Goal: Task Accomplishment & Management: Manage account settings

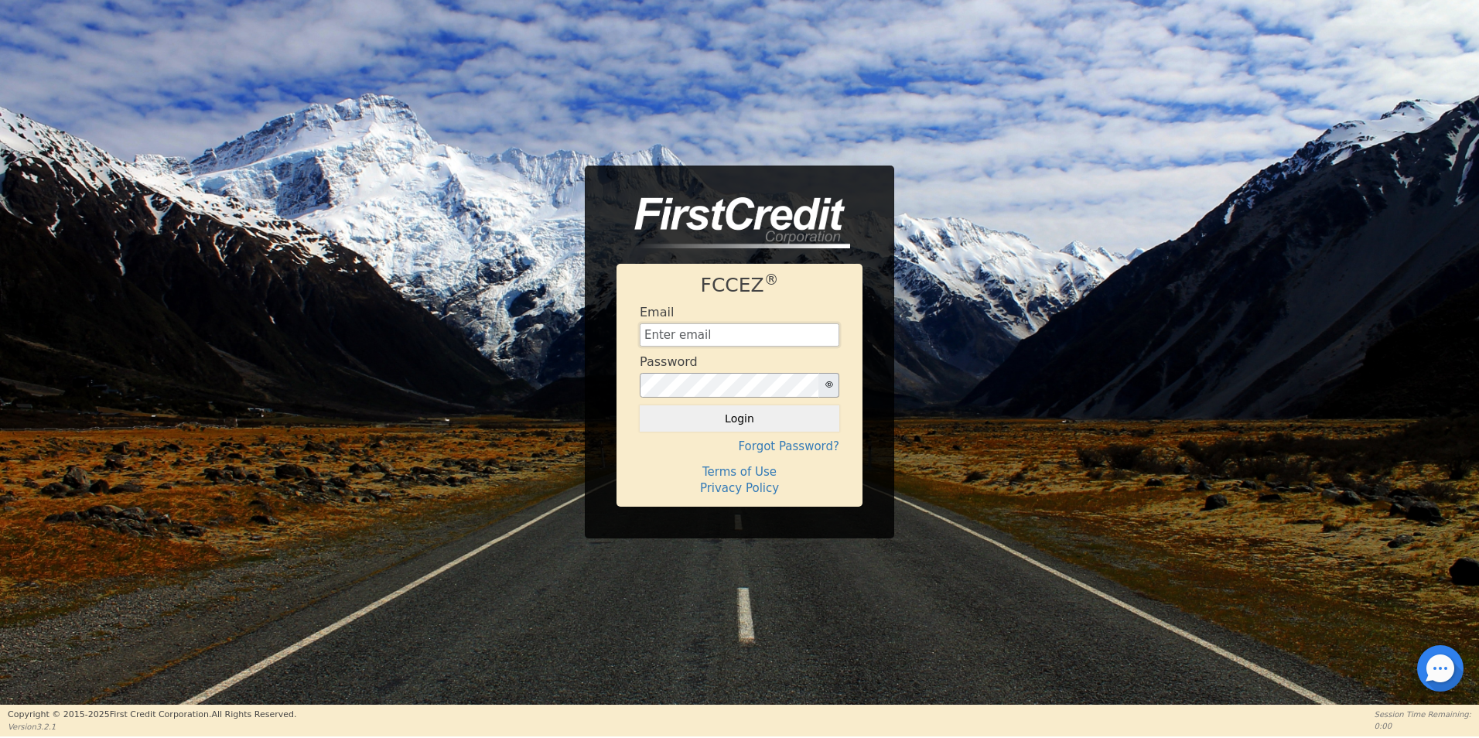
click at [679, 331] on input "text" at bounding box center [740, 334] width 200 height 23
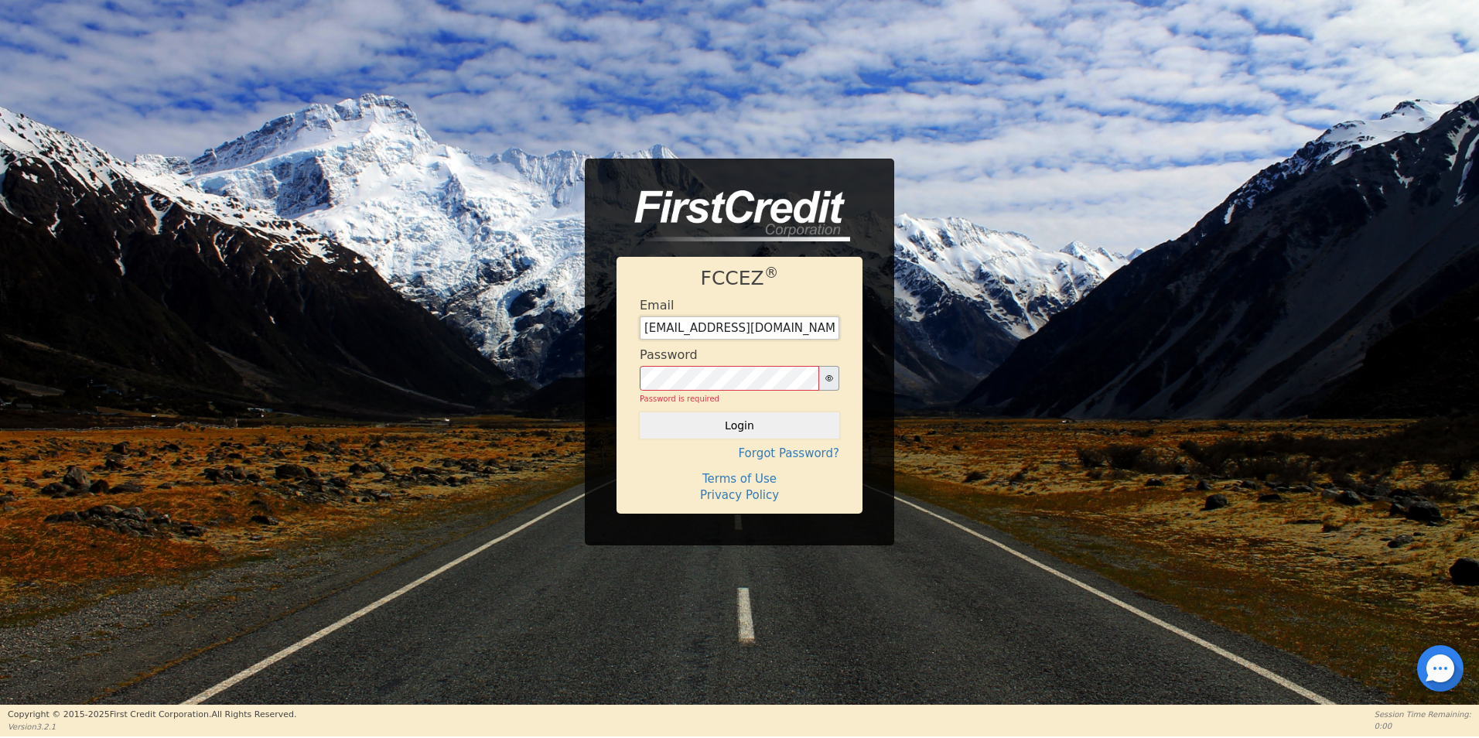
type input "[EMAIL_ADDRESS][DOMAIN_NAME]"
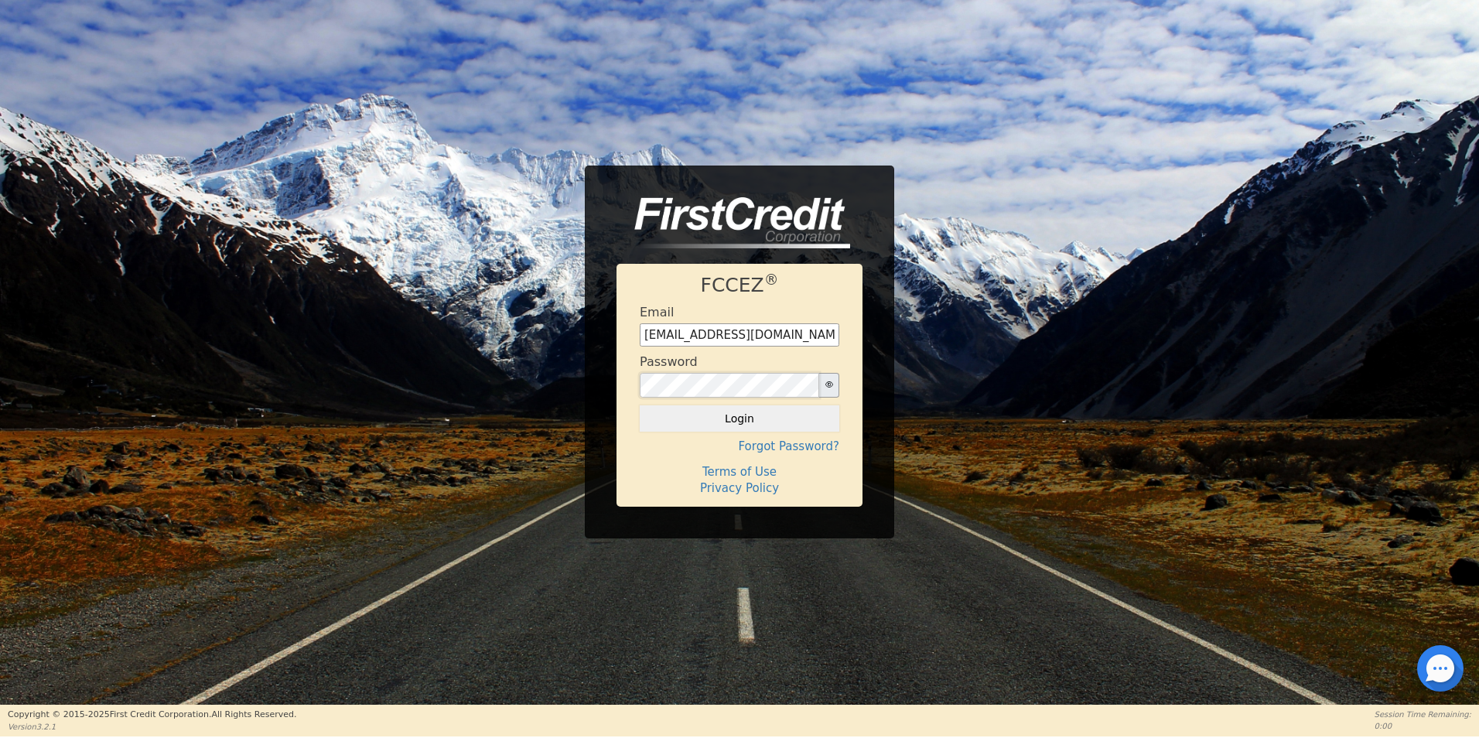
click at [452, 392] on div "FCCEZ ® Email [EMAIL_ADDRESS][DOMAIN_NAME] Password Login Forgot Password? Term…" at bounding box center [739, 352] width 1479 height 373
click at [822, 385] on button "button" at bounding box center [828, 385] width 21 height 25
click at [715, 424] on button "Login" at bounding box center [740, 418] width 200 height 26
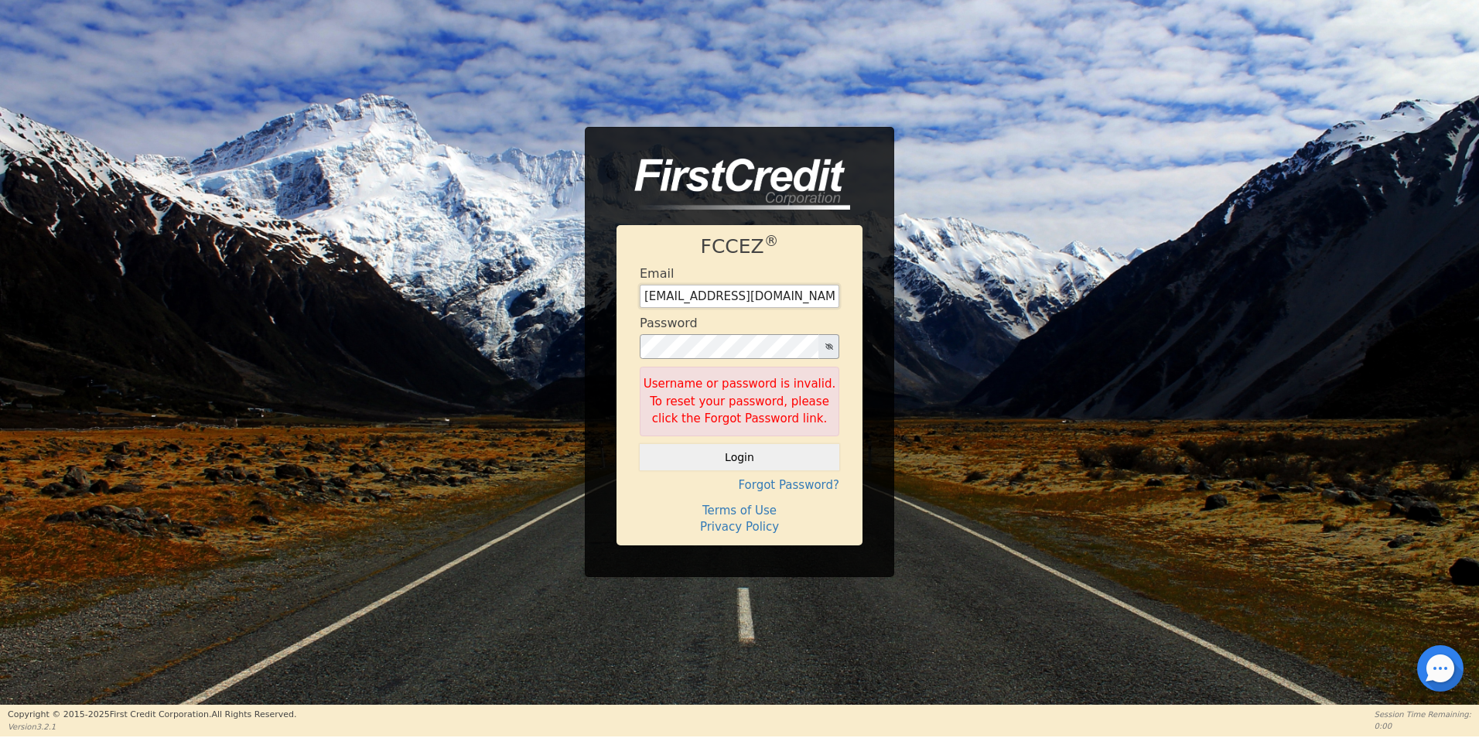
drag, startPoint x: 599, startPoint y: 292, endPoint x: 554, endPoint y: 291, distance: 44.9
click at [554, 291] on div "FCCEZ ® Email [EMAIL_ADDRESS][DOMAIN_NAME] Password Username or password is inv…" at bounding box center [739, 352] width 1479 height 450
type input "[EMAIL_ADDRESS][DOMAIN_NAME]"
drag, startPoint x: 805, startPoint y: 295, endPoint x: 301, endPoint y: 265, distance: 505.1
click at [301, 265] on div "FCCEZ ® Email [EMAIL_ADDRESS][DOMAIN_NAME] Password Username or password is inv…" at bounding box center [739, 352] width 1479 height 450
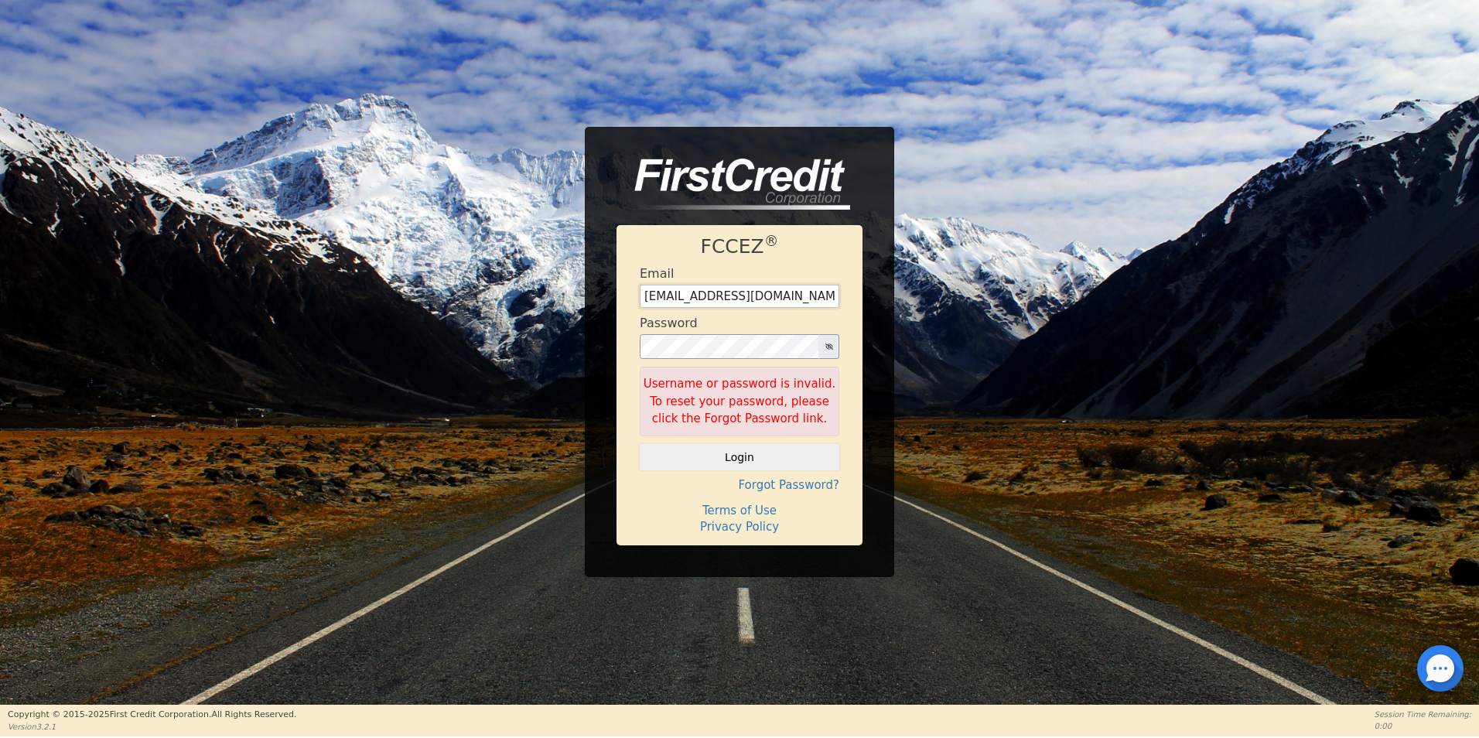
type input "[EMAIL_ADDRESS][DOMAIN_NAME]"
drag, startPoint x: 813, startPoint y: 292, endPoint x: 315, endPoint y: 296, distance: 498.1
click at [315, 296] on div "FCCEZ ® Email [EMAIL_ADDRESS][DOMAIN_NAME] Password Username or password is inv…" at bounding box center [739, 352] width 1479 height 450
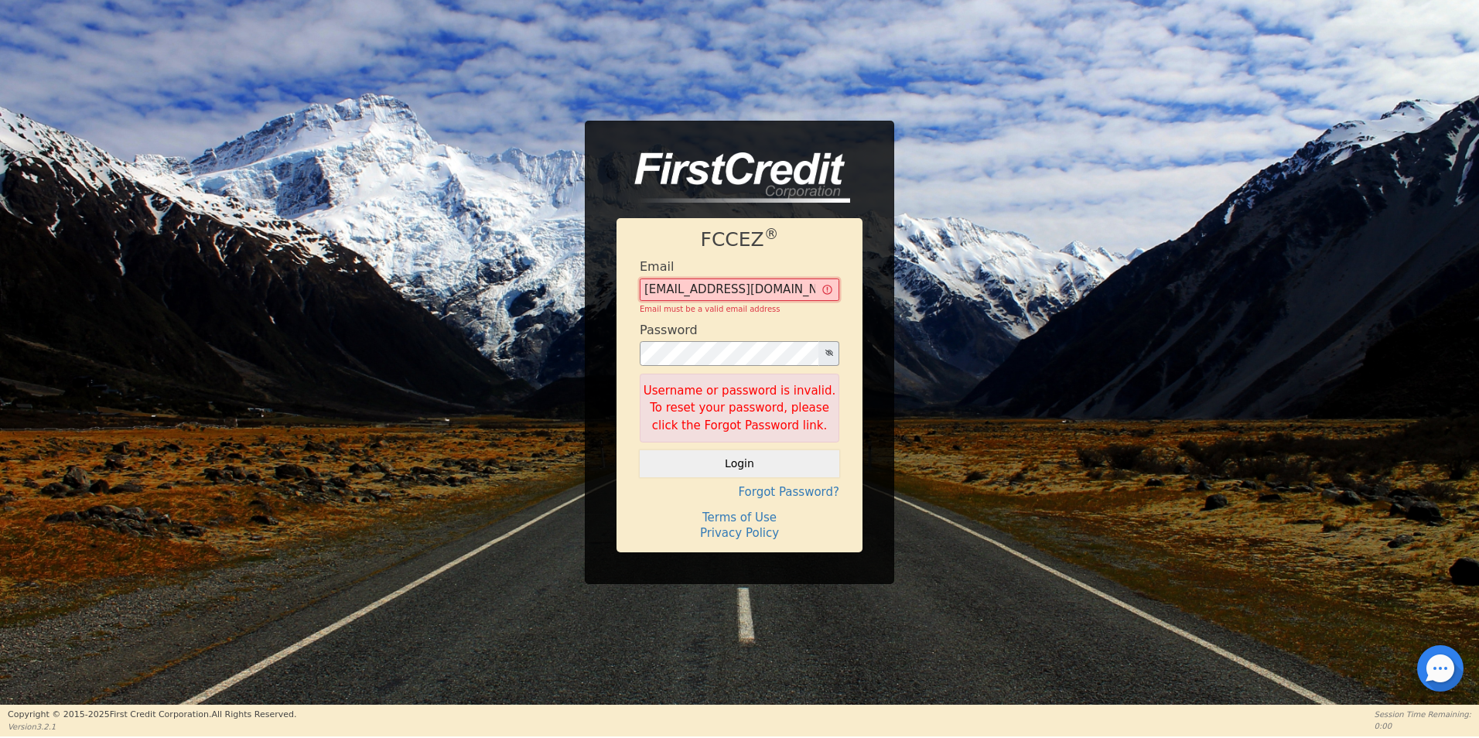
type input "[EMAIL_ADDRESS][DOMAIN_NAME]"
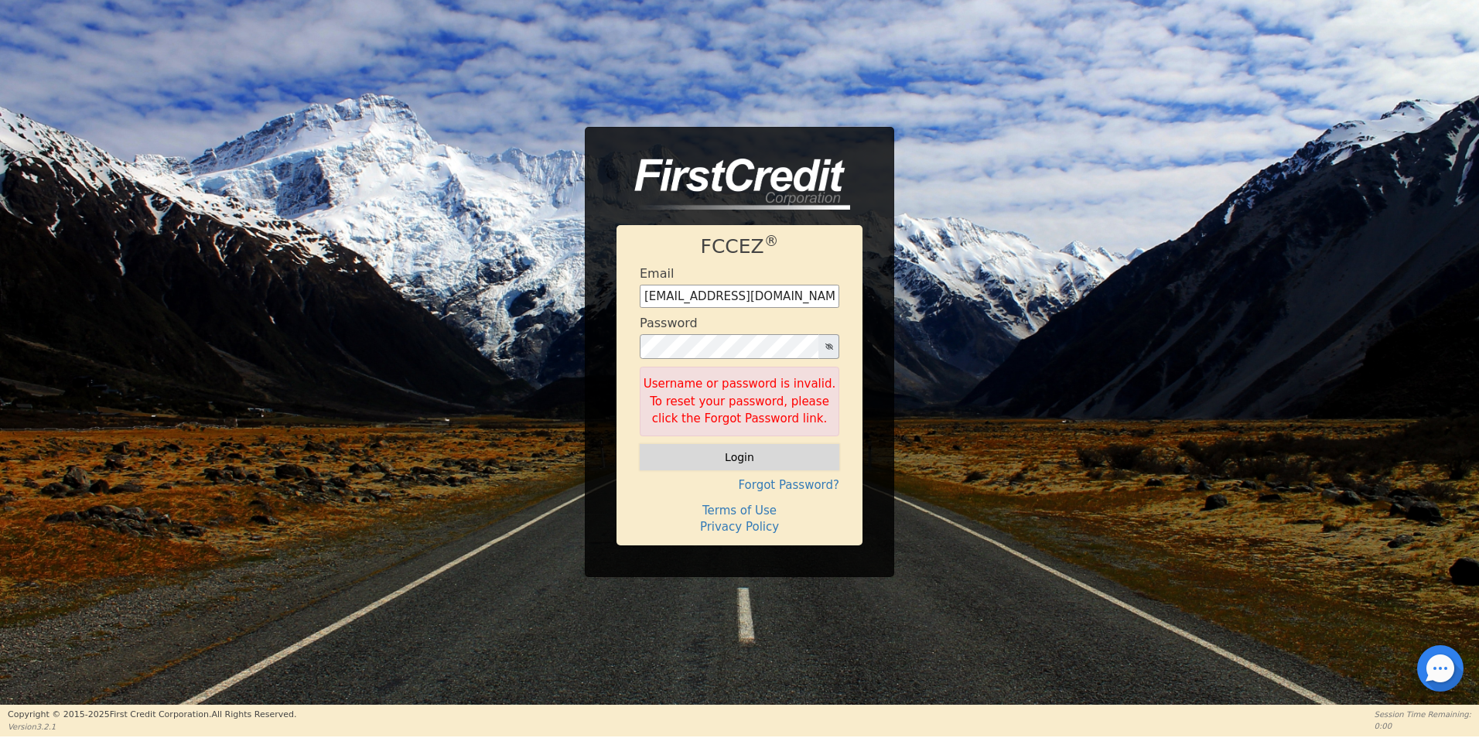
click at [730, 453] on button "Login" at bounding box center [740, 457] width 200 height 26
click at [787, 492] on h4 "Forgot Password?" at bounding box center [740, 485] width 200 height 14
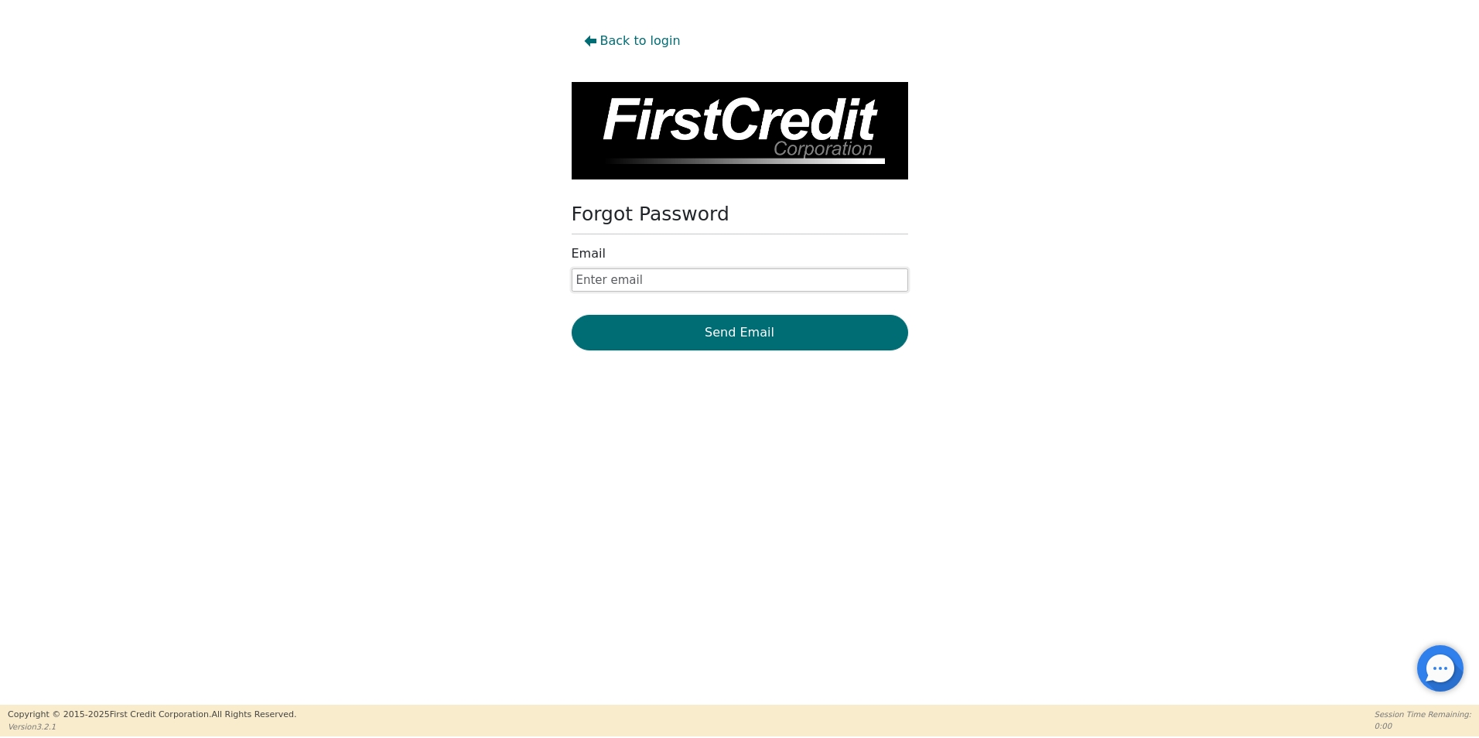
click at [625, 274] on input "text" at bounding box center [740, 279] width 336 height 23
type input "[EMAIL_ADDRESS][DOMAIN_NAME]"
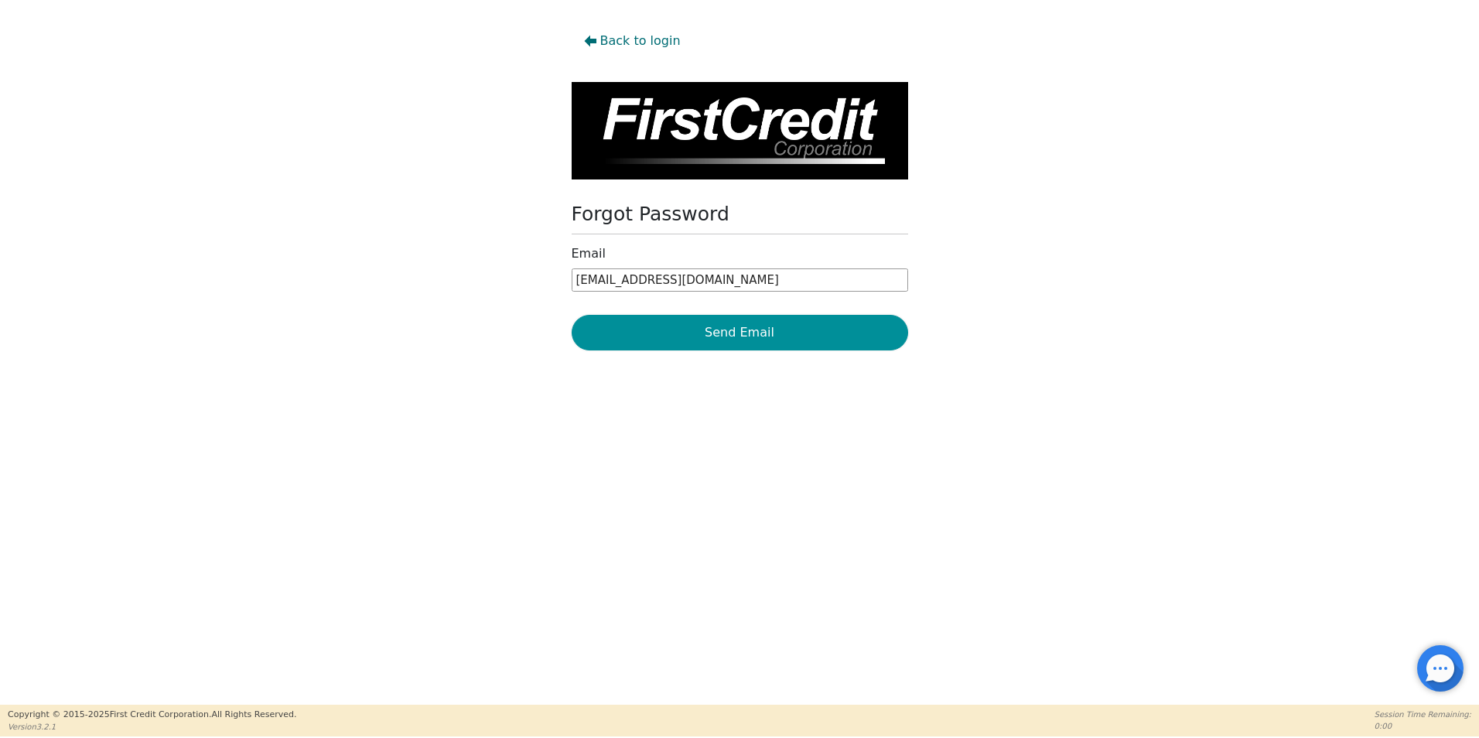
click at [660, 334] on button "Send Email" at bounding box center [740, 333] width 336 height 36
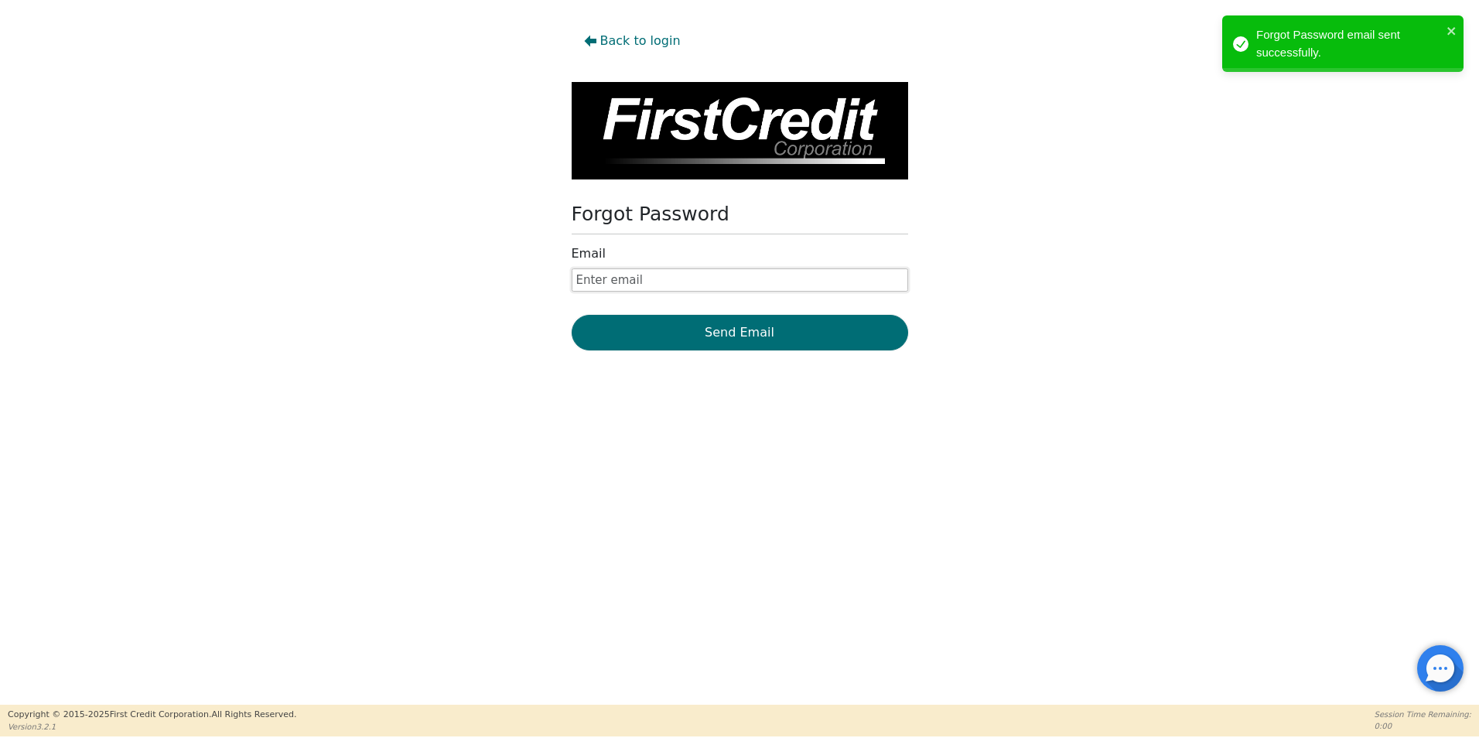
click at [627, 278] on input "text" at bounding box center [740, 279] width 336 height 23
type input "[EMAIL_ADDRESS][DOMAIN_NAME]"
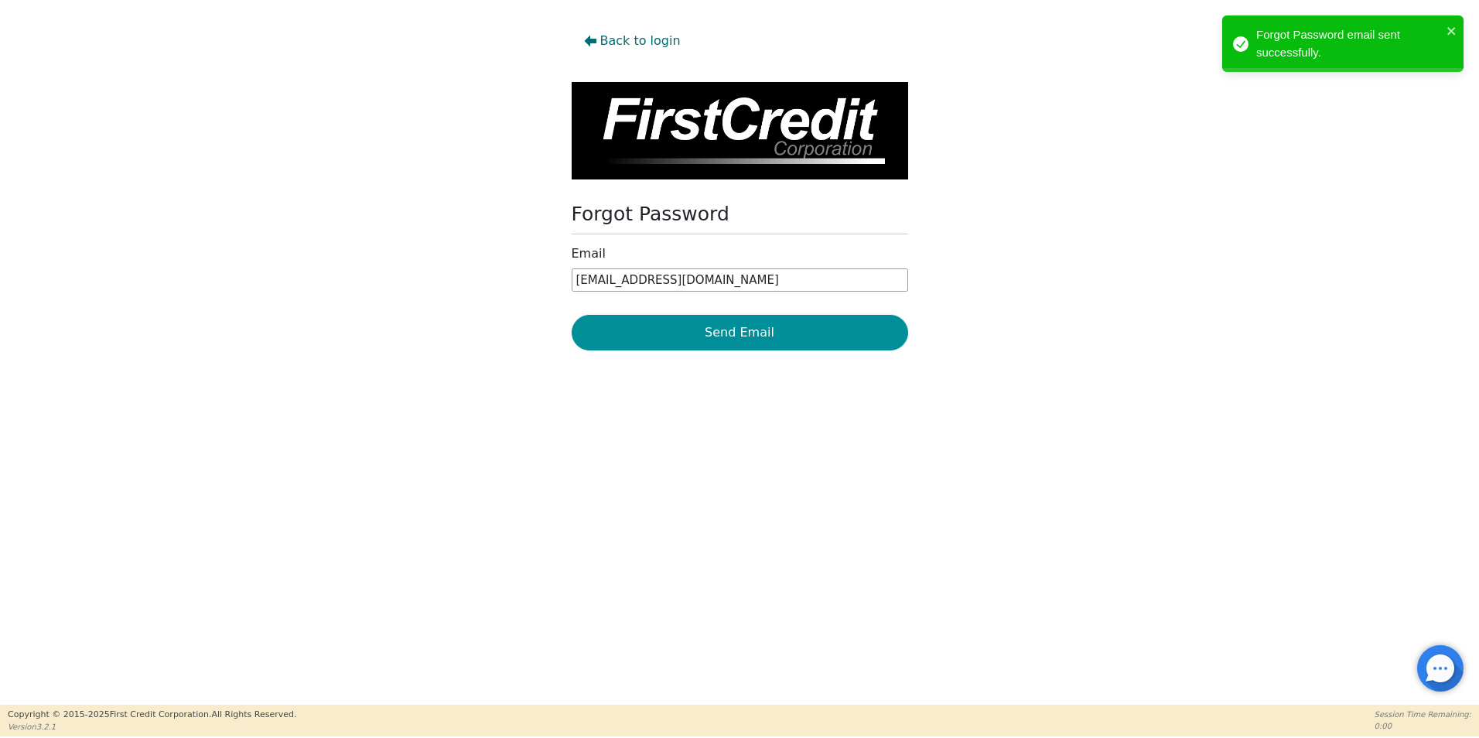
click at [647, 343] on button "Send Email" at bounding box center [740, 333] width 336 height 36
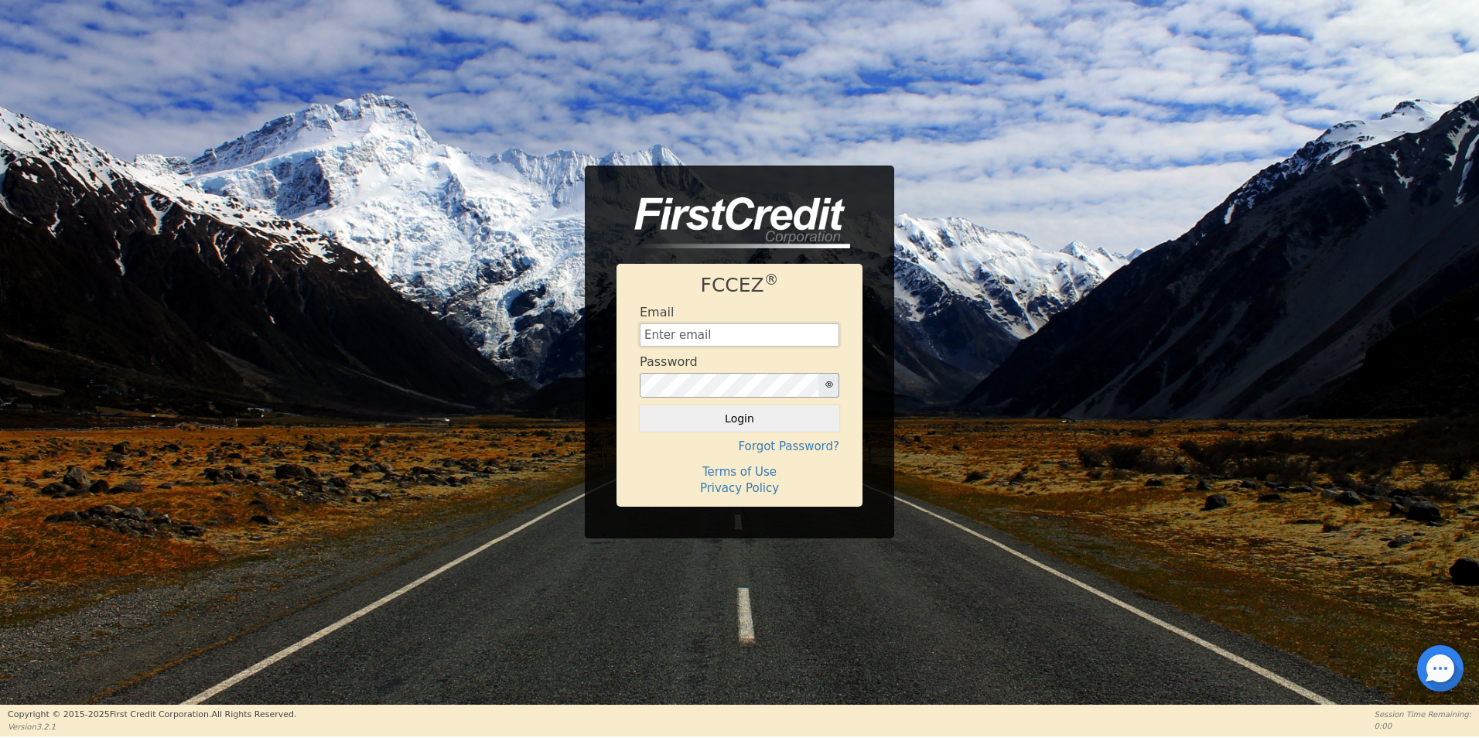
click at [702, 336] on input "text" at bounding box center [740, 334] width 200 height 23
type input "[EMAIL_ADDRESS][DOMAIN_NAME]"
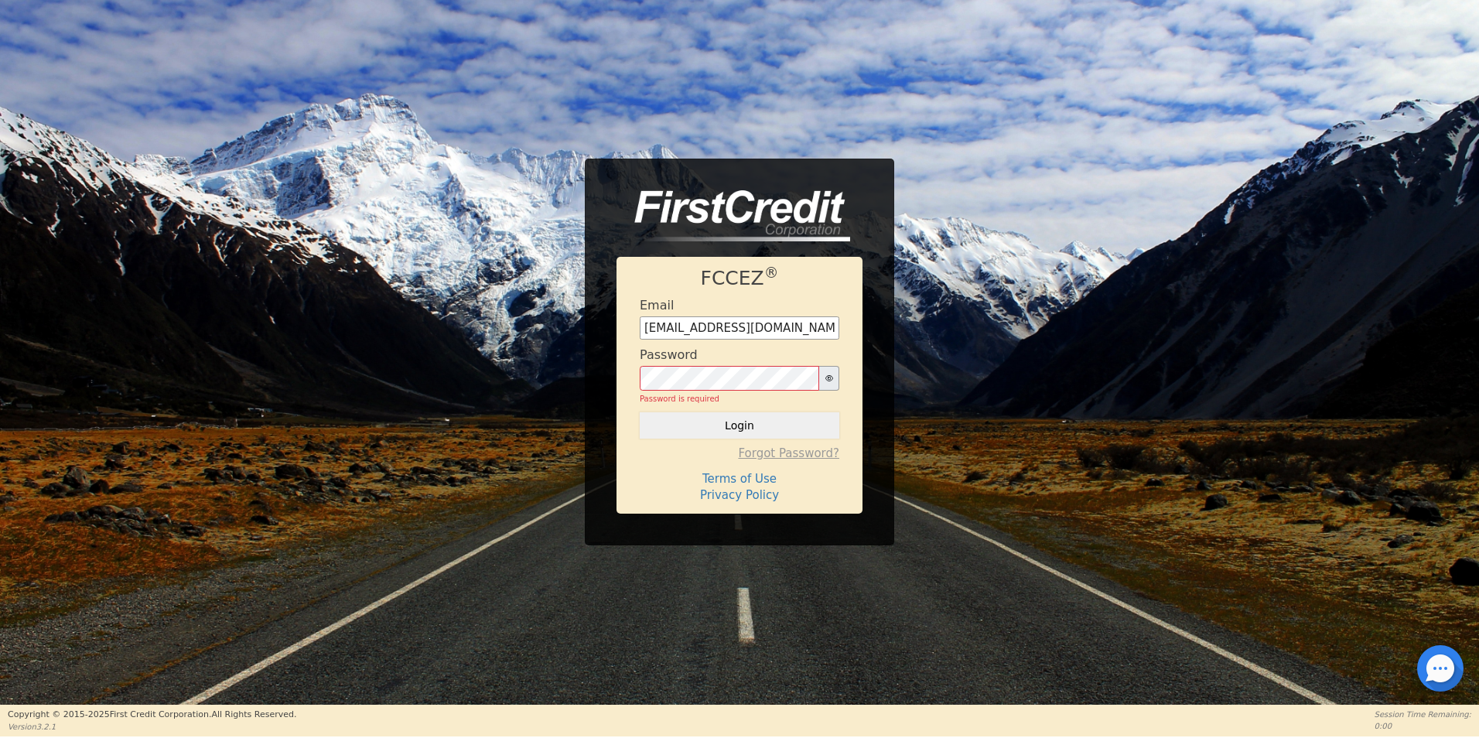
click at [779, 457] on h4 "Forgot Password?" at bounding box center [740, 453] width 200 height 14
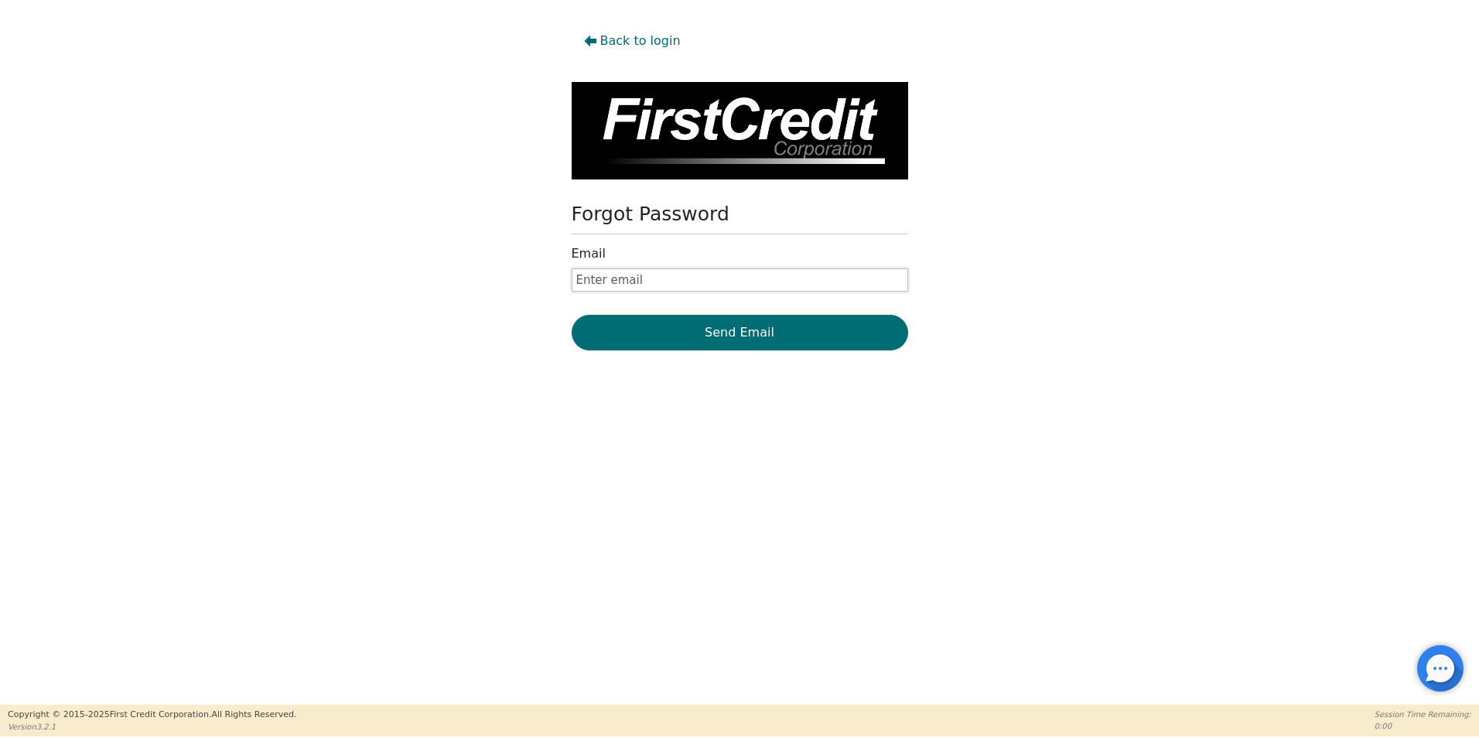
click at [624, 275] on input "text" at bounding box center [740, 279] width 336 height 23
type input "[EMAIL_ADDRESS][DOMAIN_NAME]"
click at [718, 354] on div "Back to login Forgot Password Email funding@aquafeelsolutions.com Send Email" at bounding box center [739, 352] width 1479 height 705
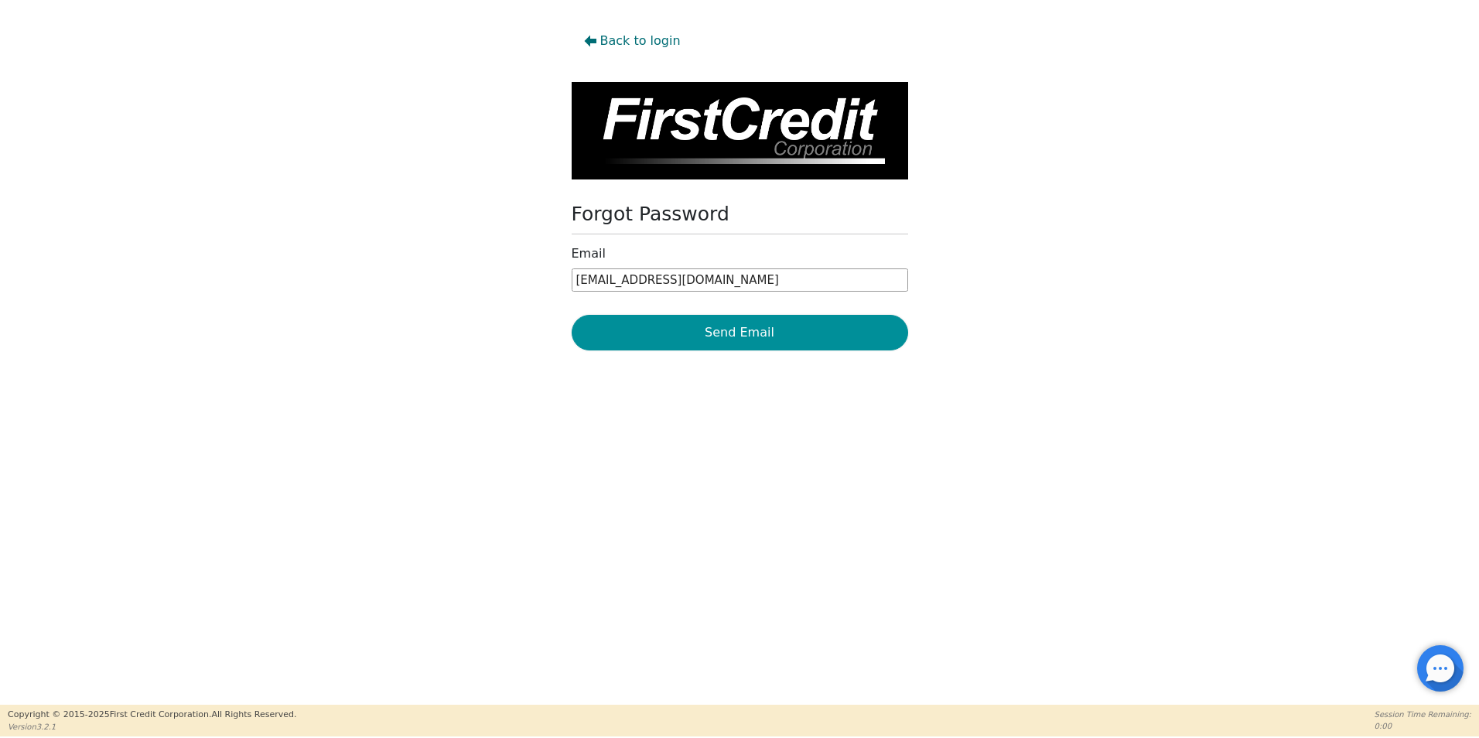
click at [719, 343] on button "Send Email" at bounding box center [740, 333] width 336 height 36
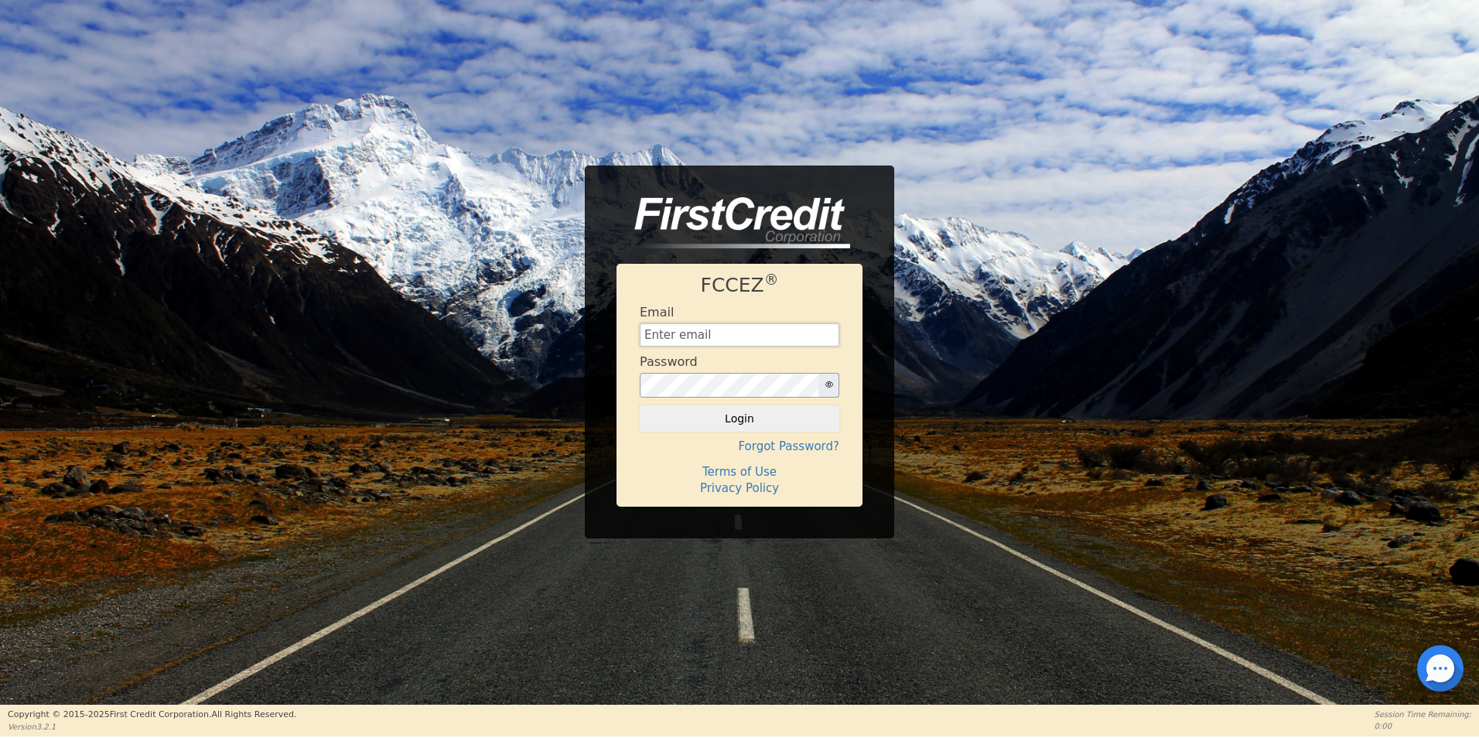
click at [667, 333] on input "text" at bounding box center [740, 334] width 200 height 23
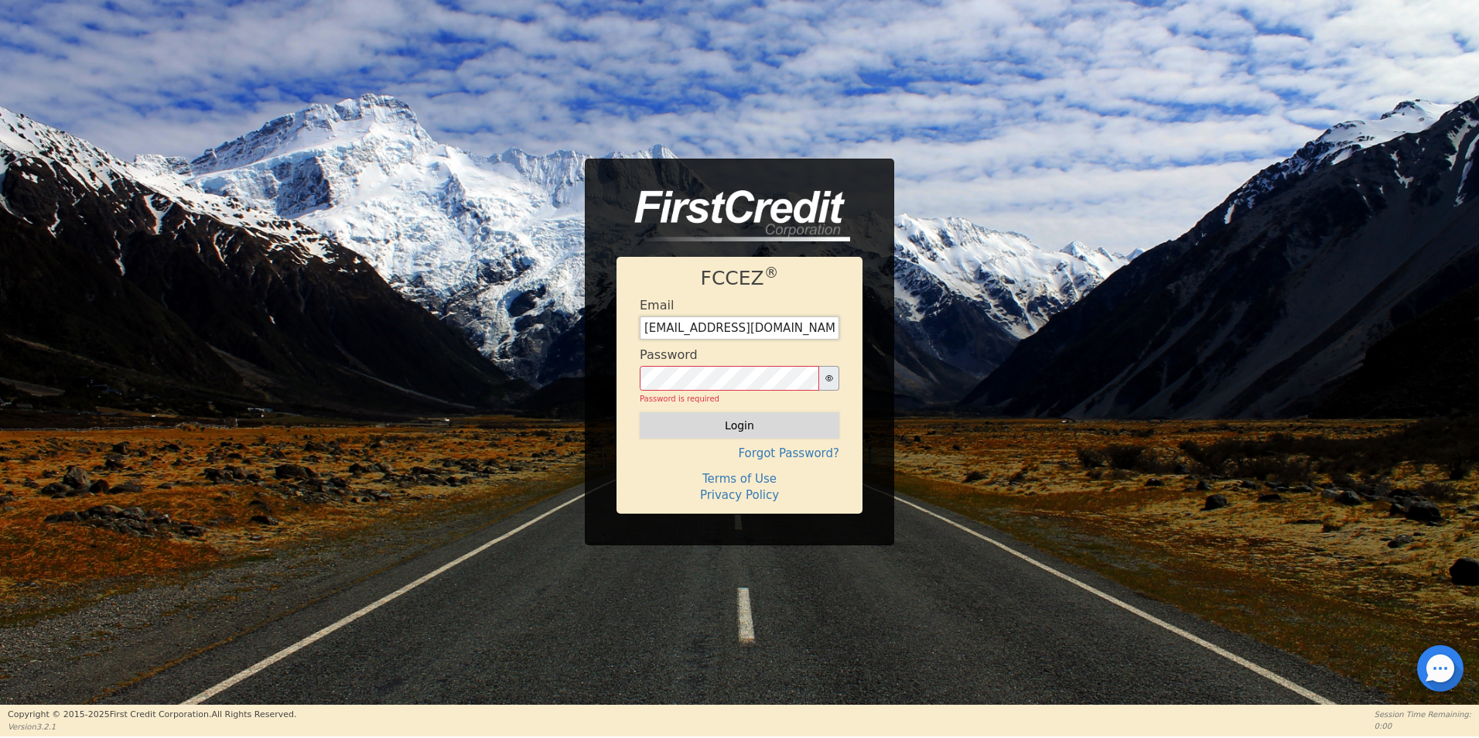
type input "[EMAIL_ADDRESS][DOMAIN_NAME]"
click at [685, 326] on input "[EMAIL_ADDRESS][DOMAIN_NAME]" at bounding box center [740, 327] width 200 height 23
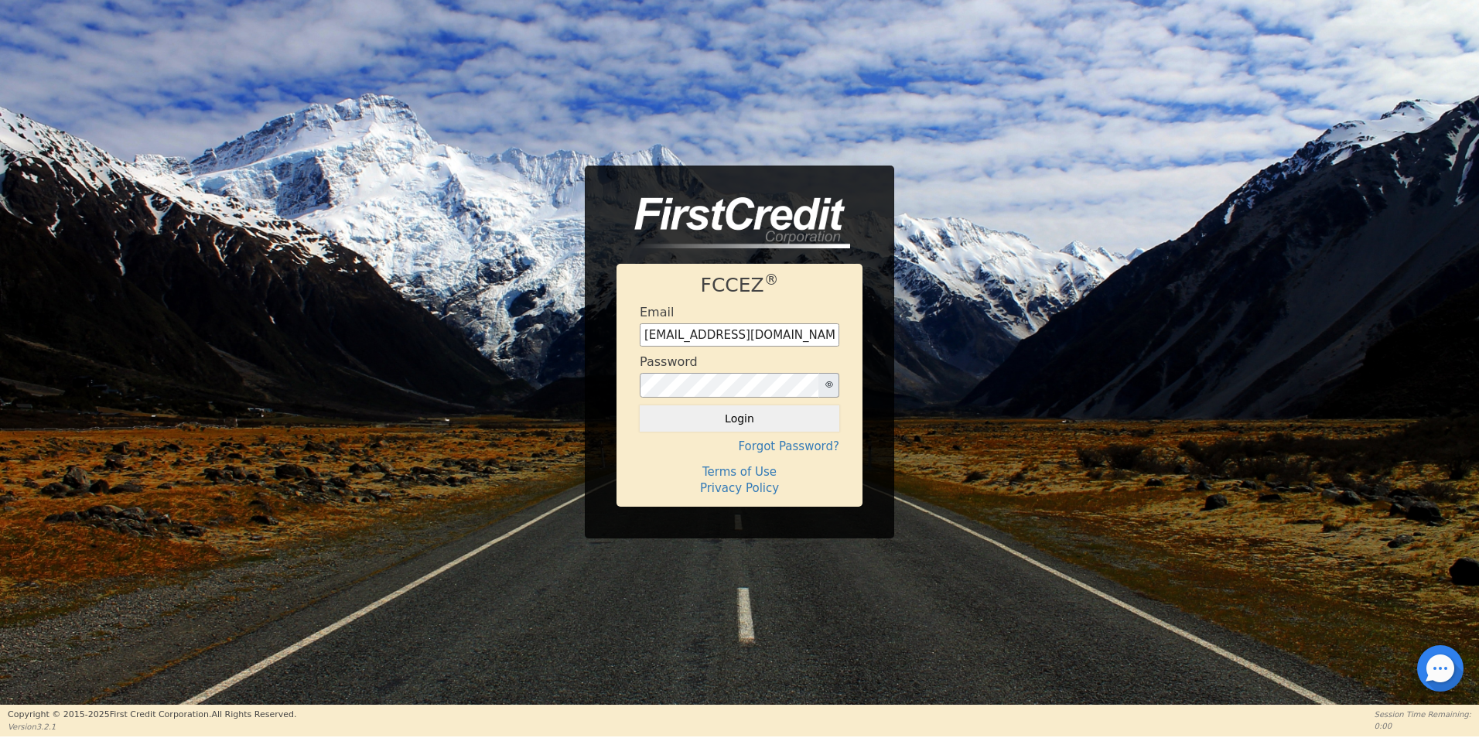
click at [819, 389] on button "button" at bounding box center [828, 385] width 21 height 25
click at [746, 424] on button "Login" at bounding box center [740, 418] width 200 height 26
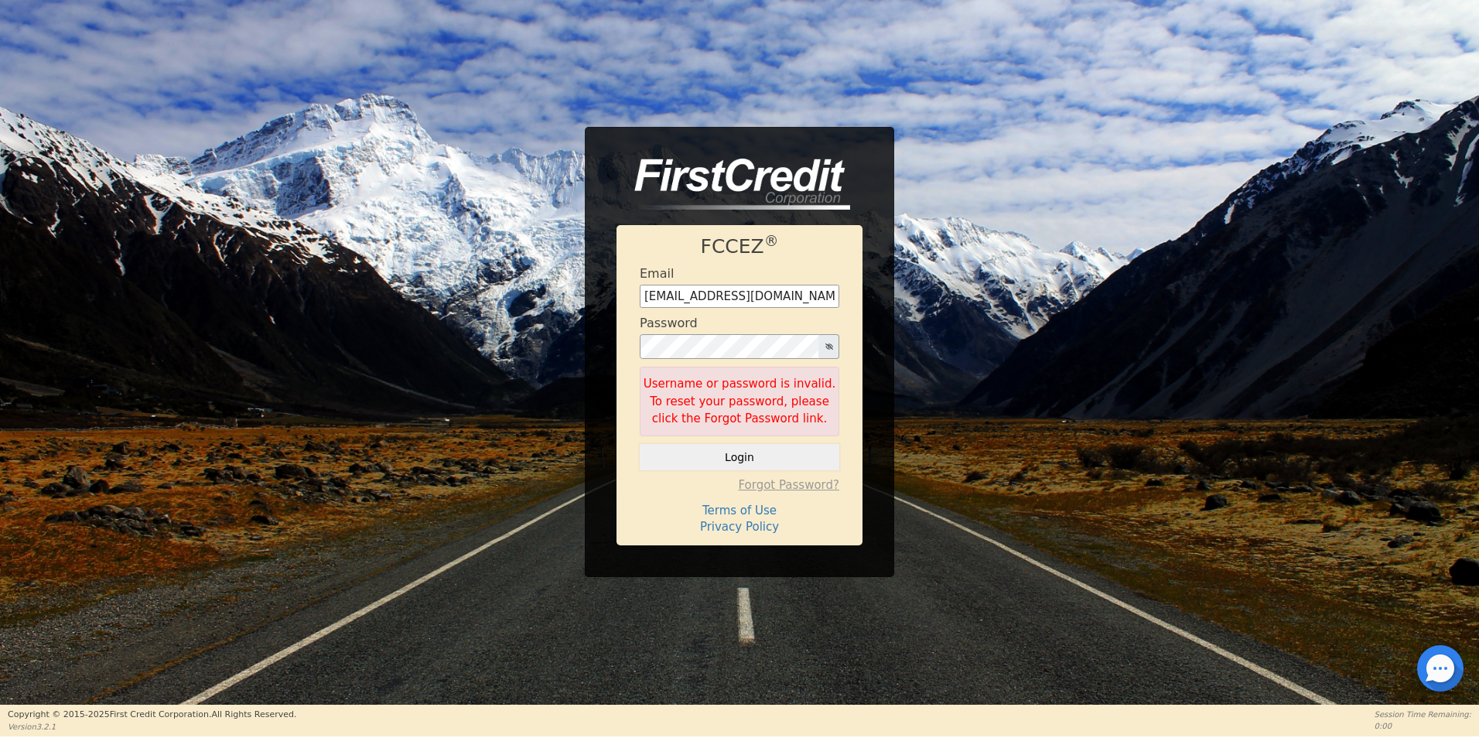
click at [806, 486] on h4 "Forgot Password?" at bounding box center [740, 485] width 200 height 14
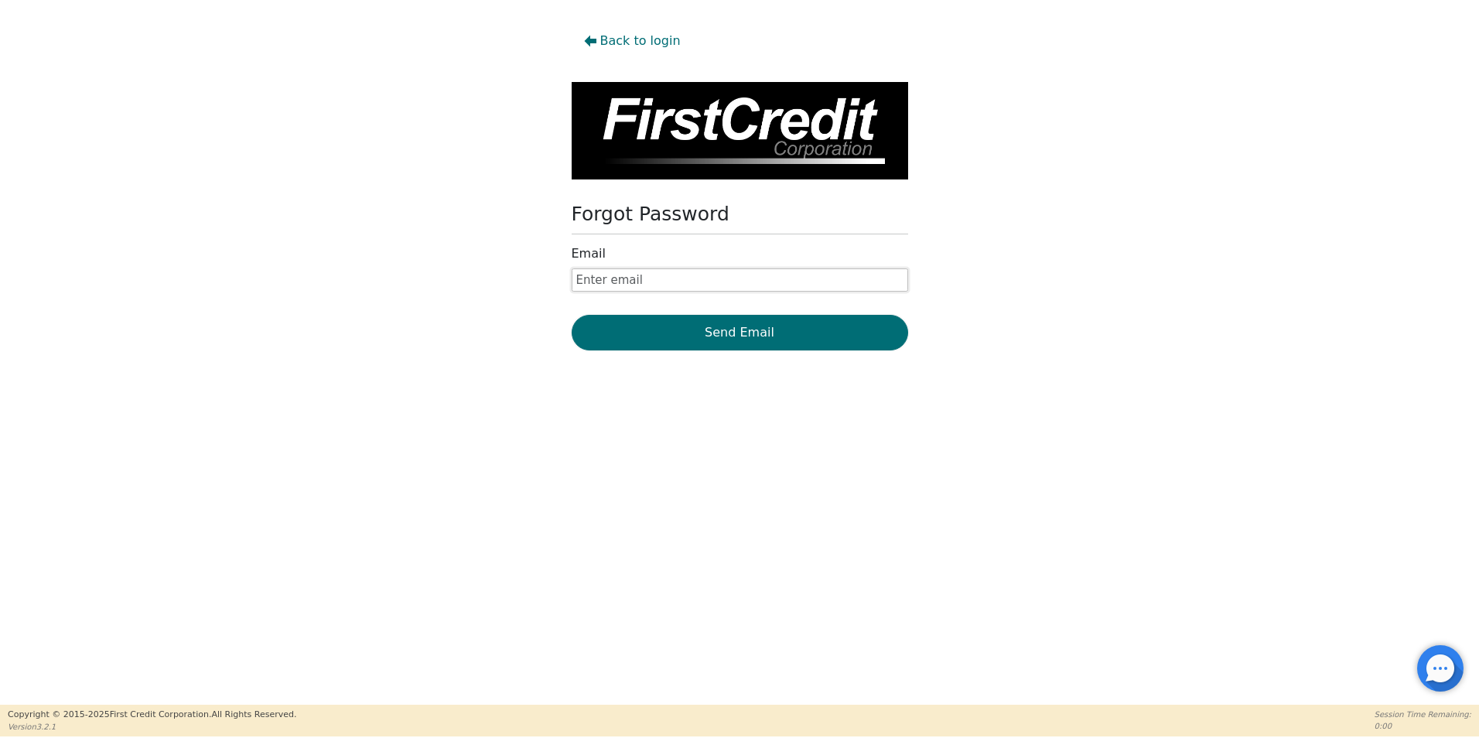
click at [592, 281] on input "text" at bounding box center [740, 279] width 336 height 23
type input "[EMAIL_ADDRESS][DOMAIN_NAME]"
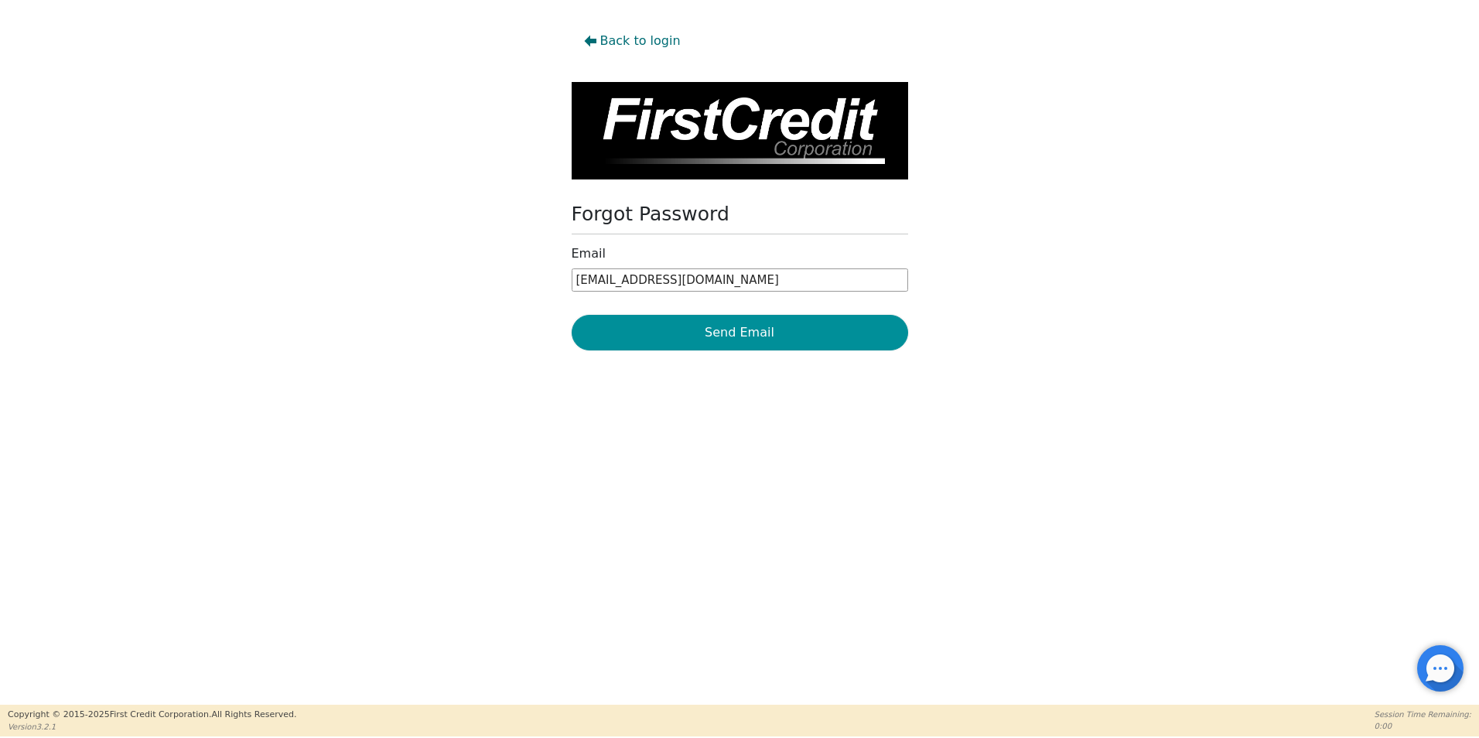
click at [638, 337] on button "Send Email" at bounding box center [740, 333] width 336 height 36
